Goal: Task Accomplishment & Management: Use online tool/utility

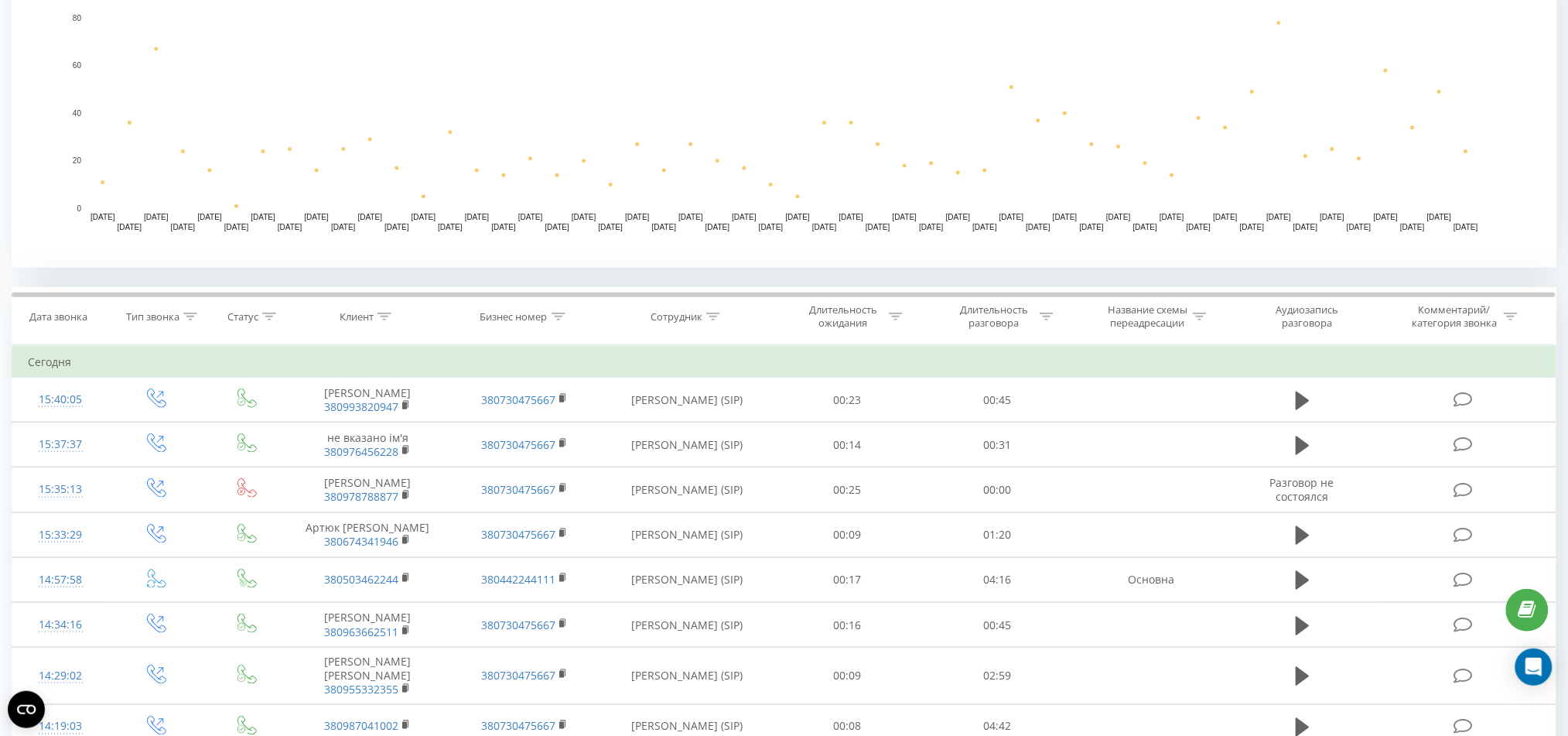
scroll to position [412, 0]
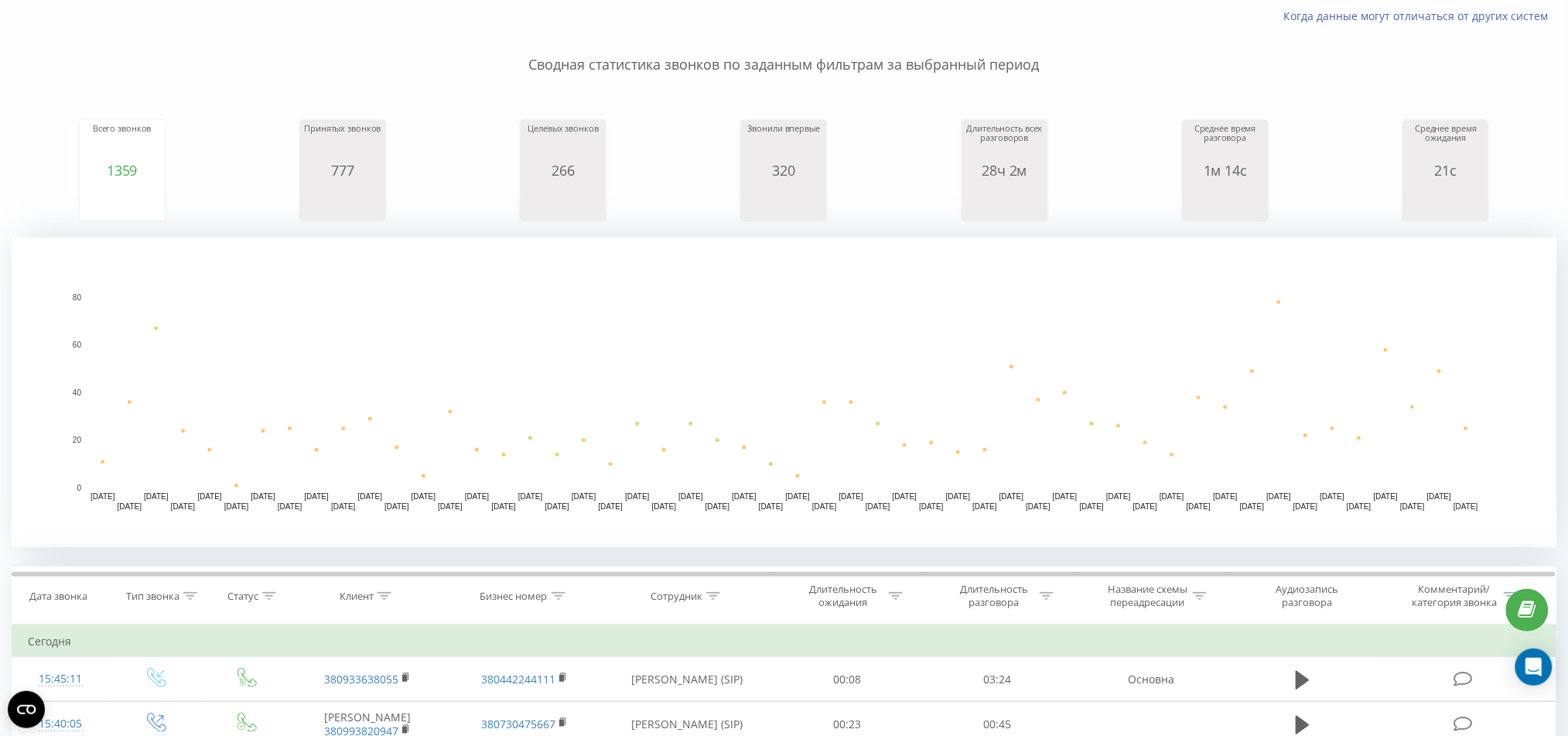
scroll to position [206, 0]
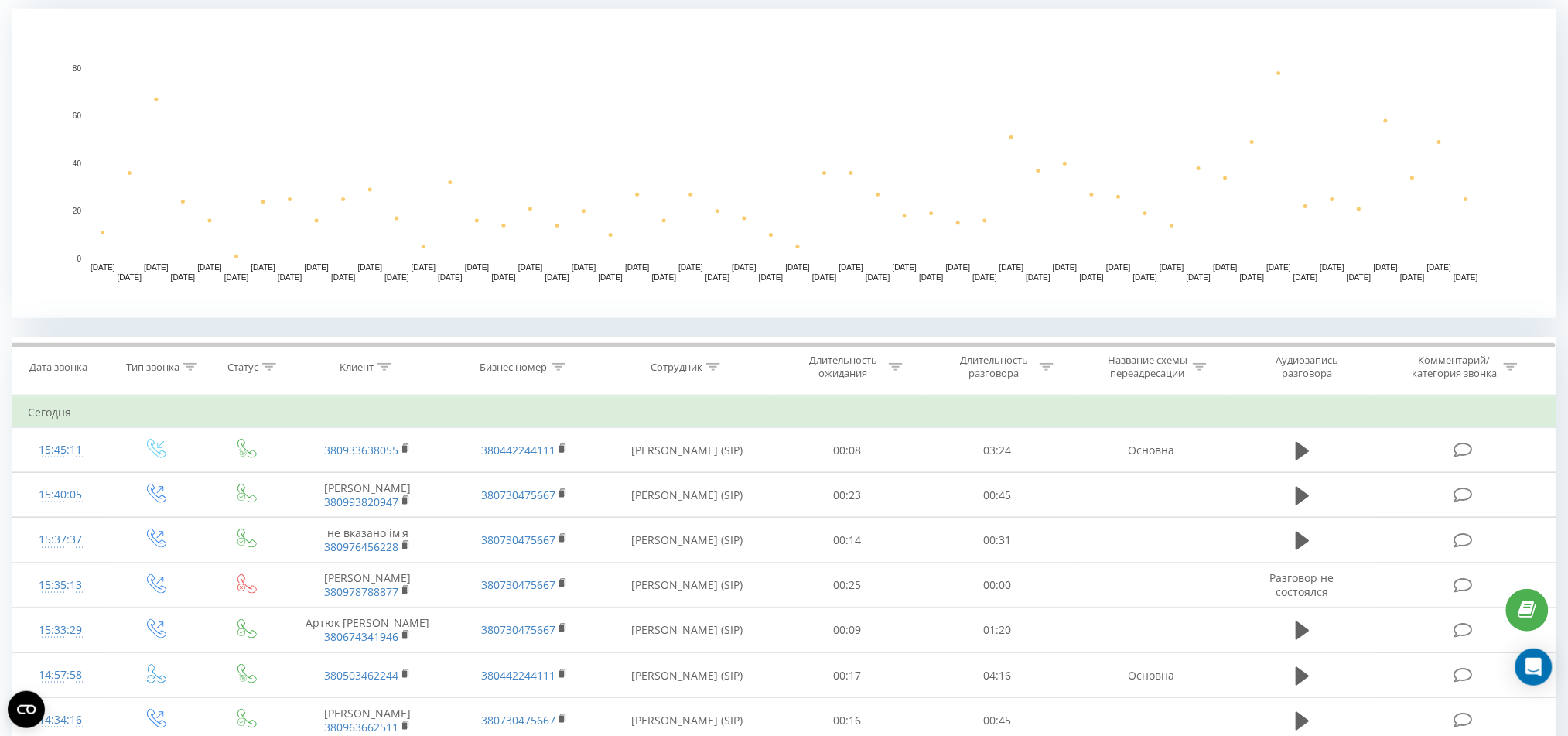
scroll to position [412, 0]
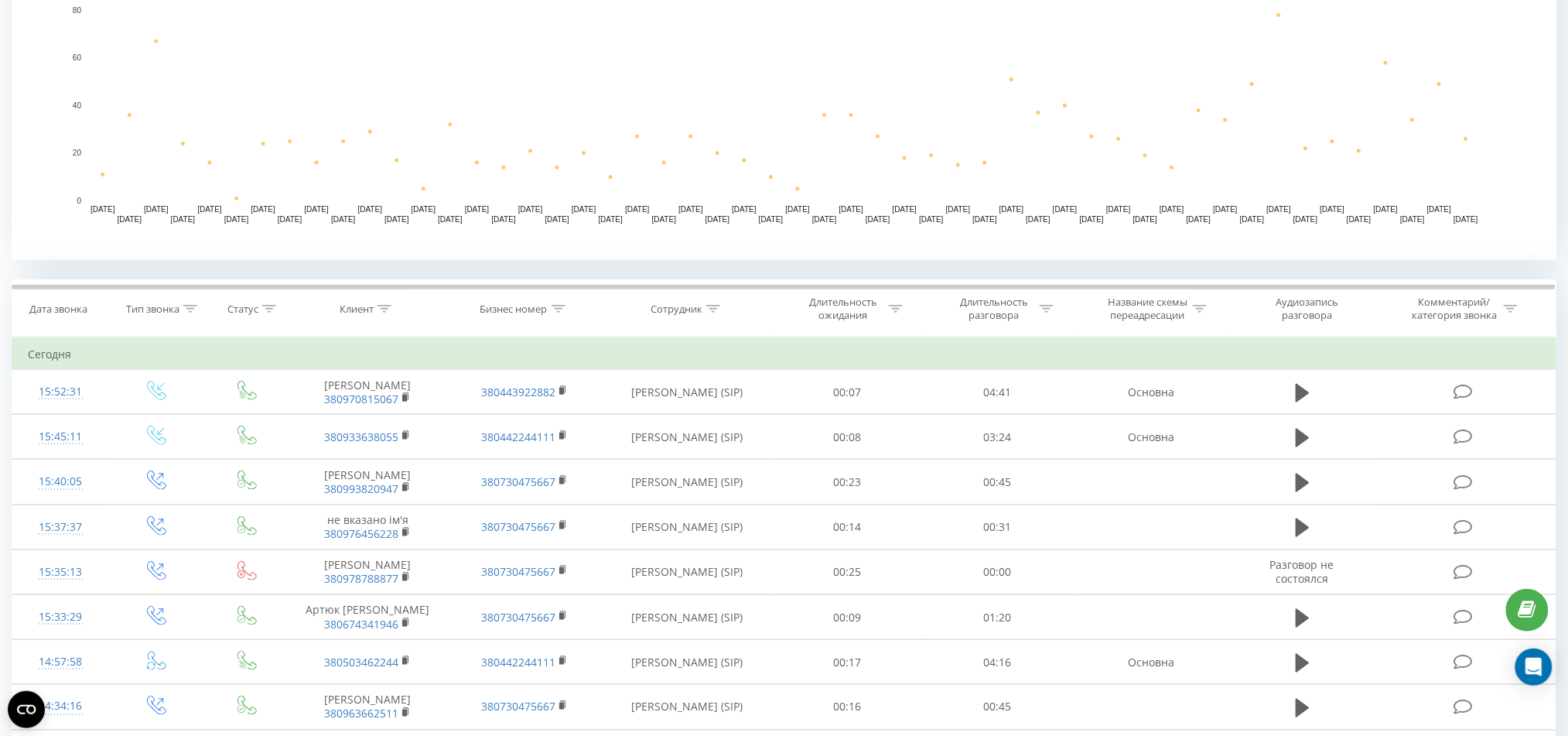
scroll to position [412, 0]
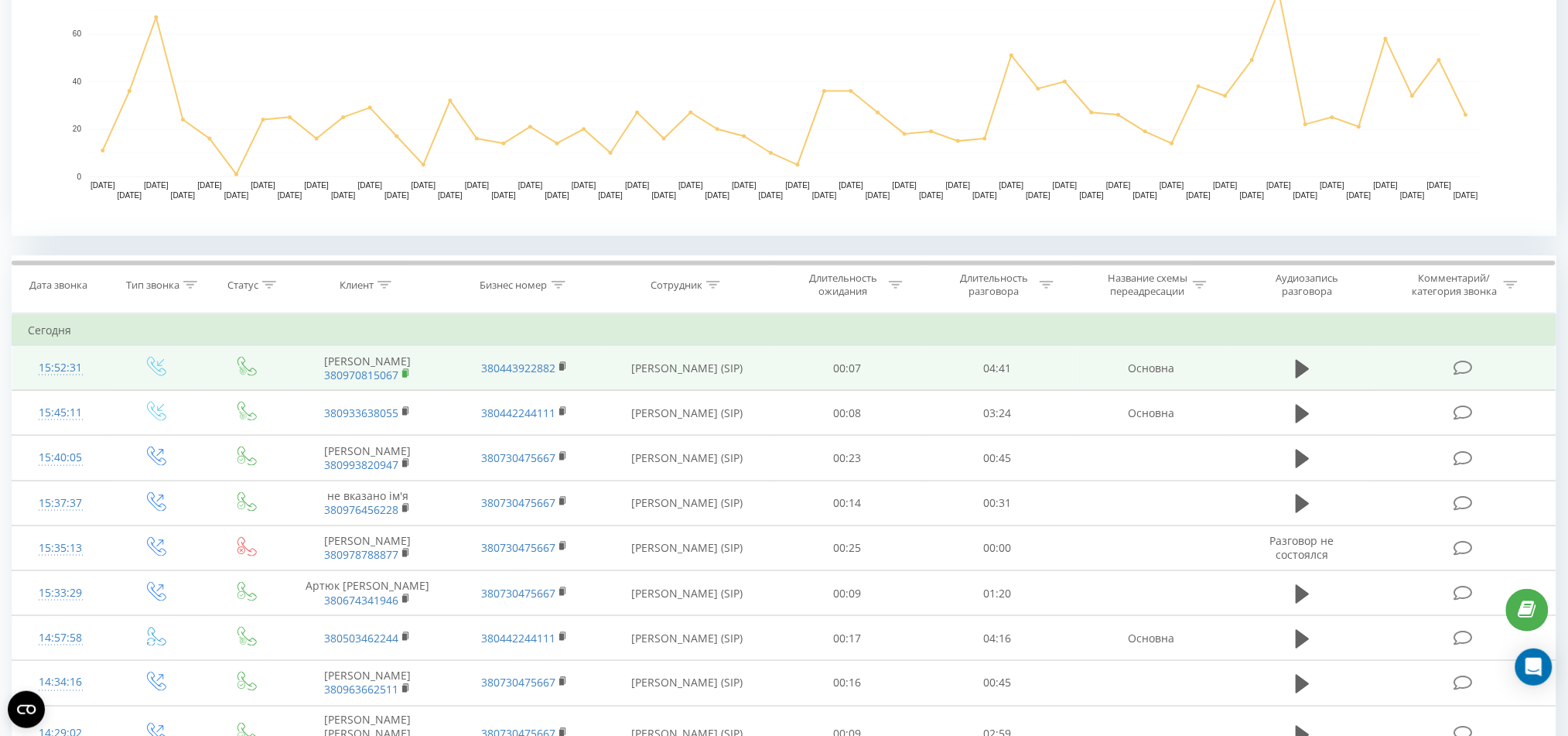
click at [410, 372] on icon at bounding box center [406, 373] width 9 height 10
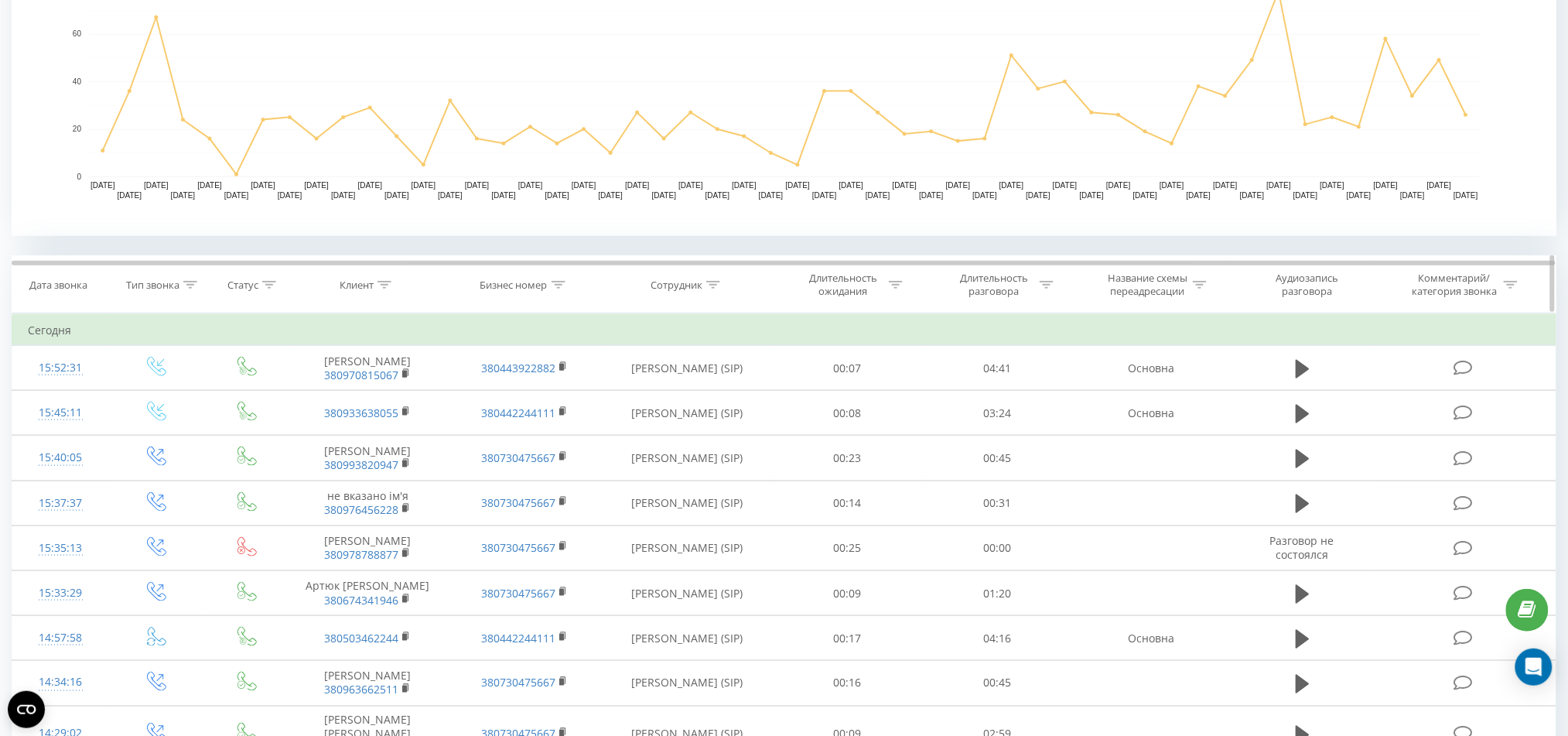
click at [19, 279] on div "Дата звонка" at bounding box center [60, 286] width 96 height 13
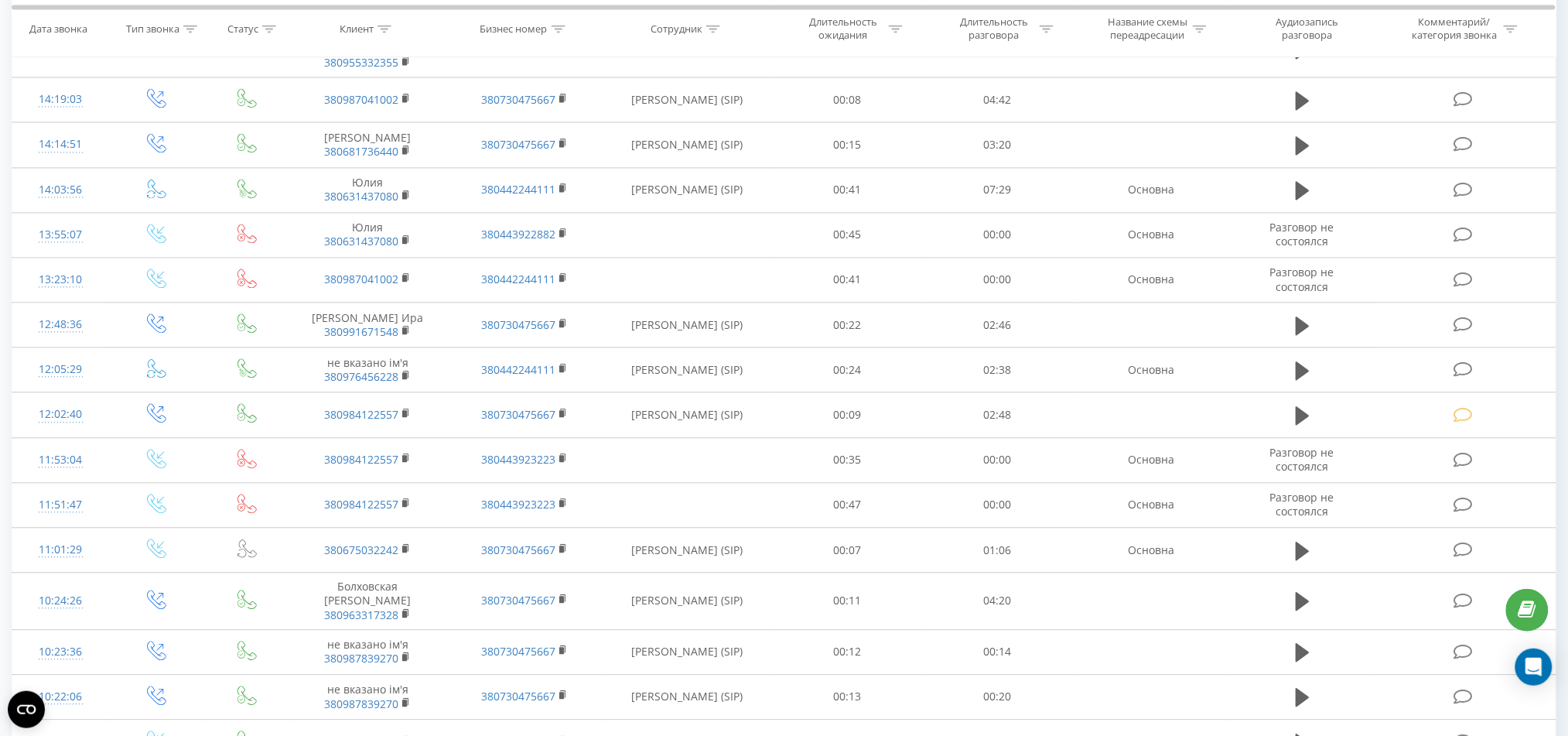
scroll to position [1134, 0]
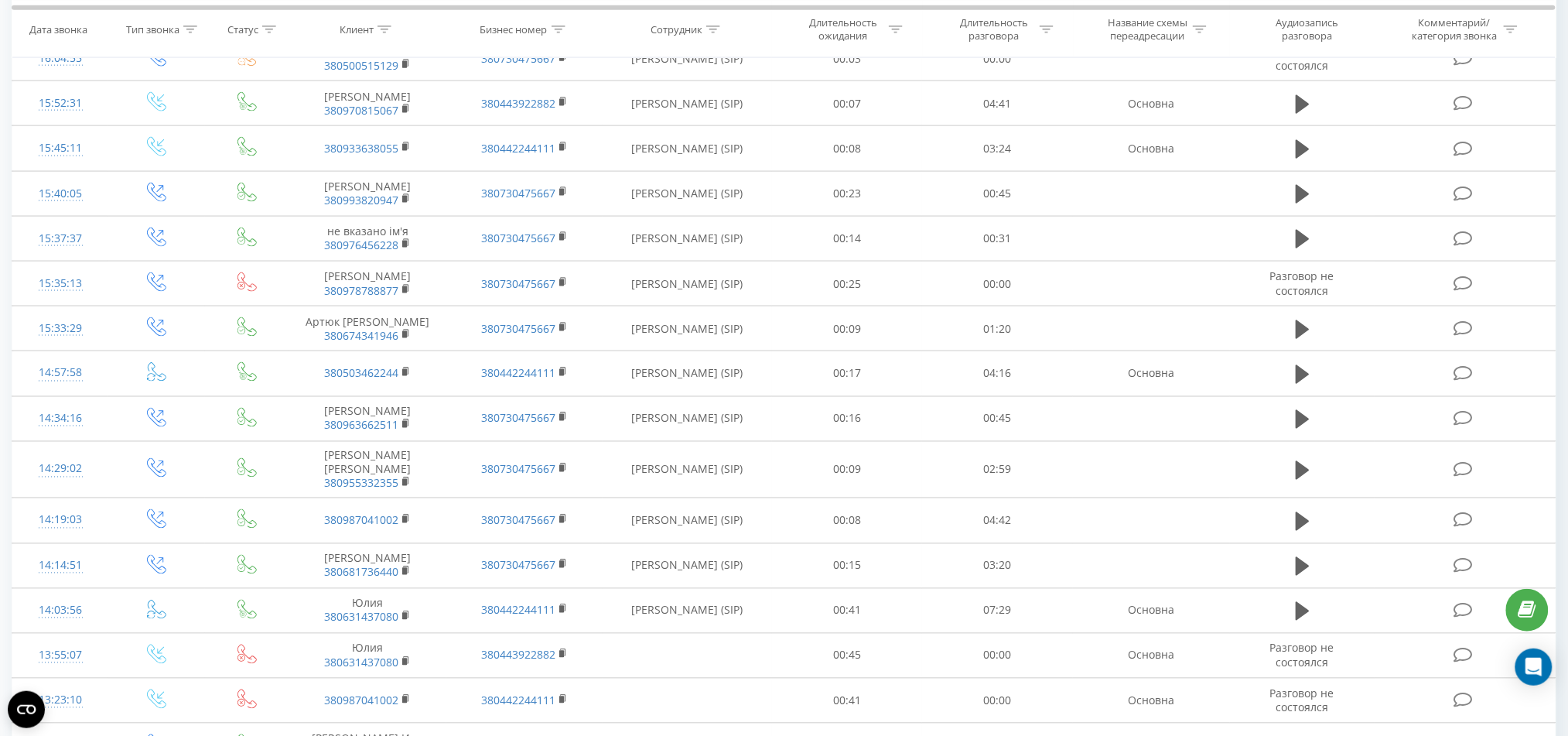
scroll to position [309, 0]
